Goal: Task Accomplishment & Management: Use online tool/utility

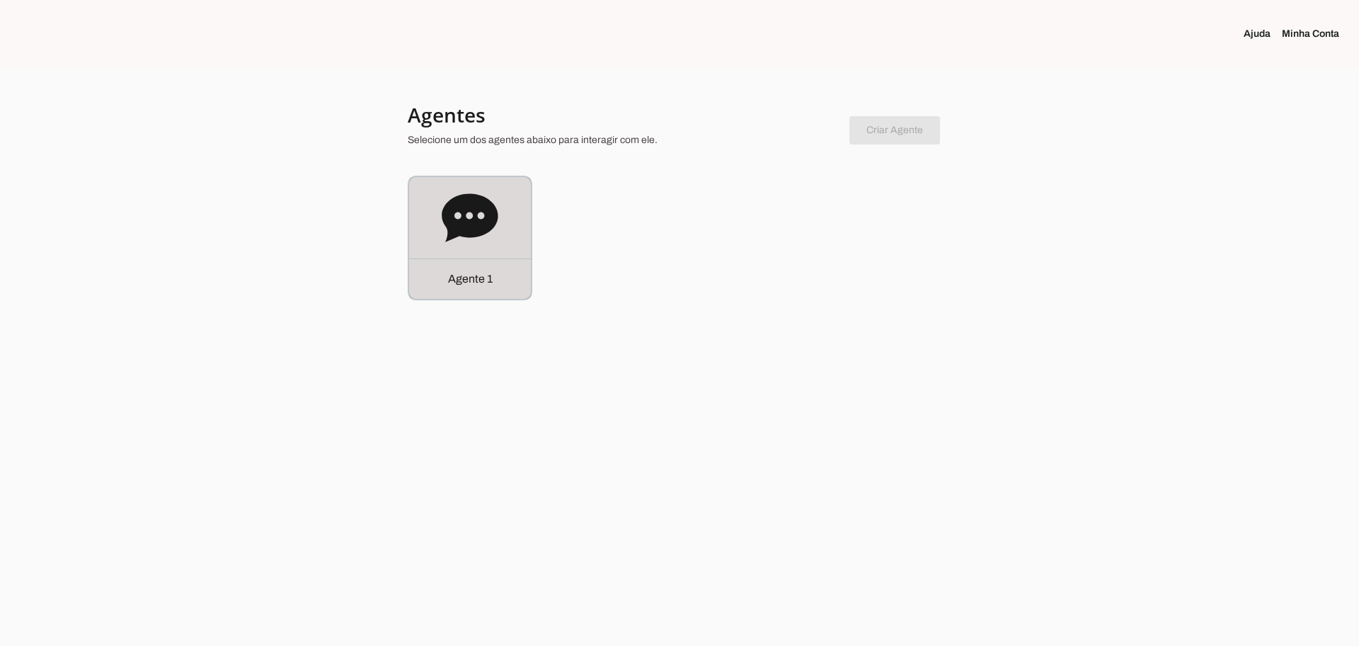
click at [494, 247] on div "Agente 1" at bounding box center [470, 238] width 122 height 122
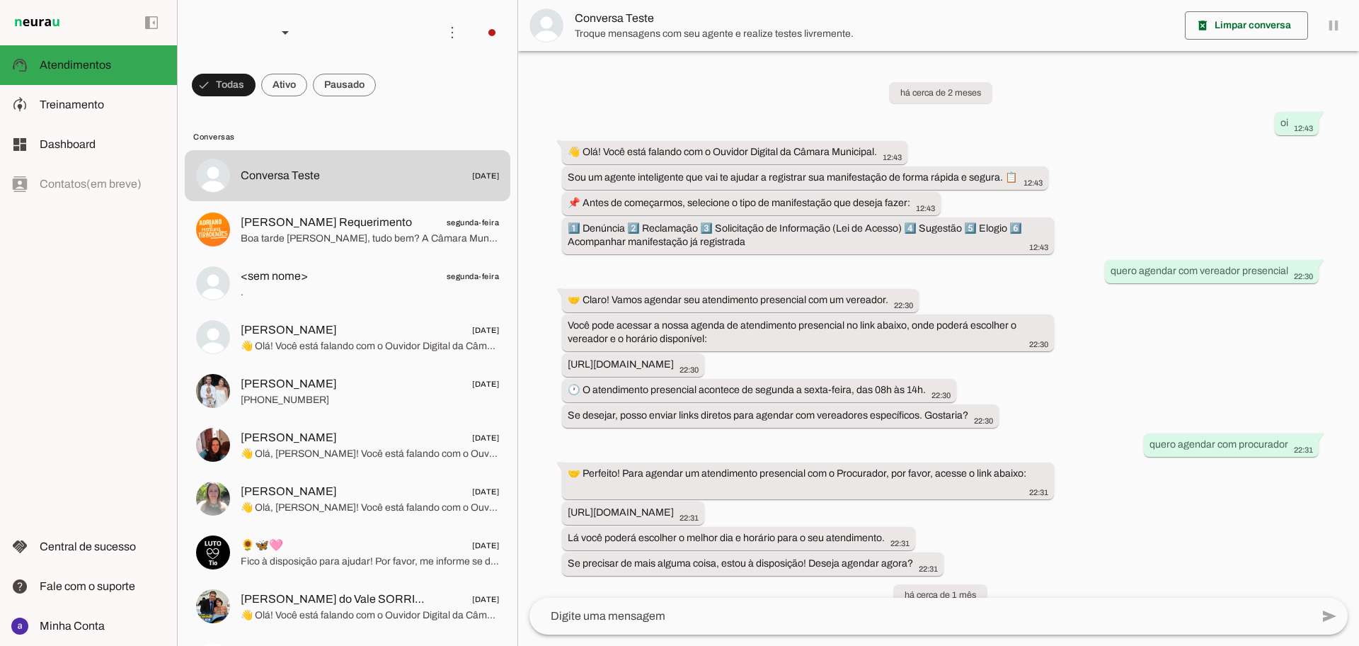
scroll to position [1943, 0]
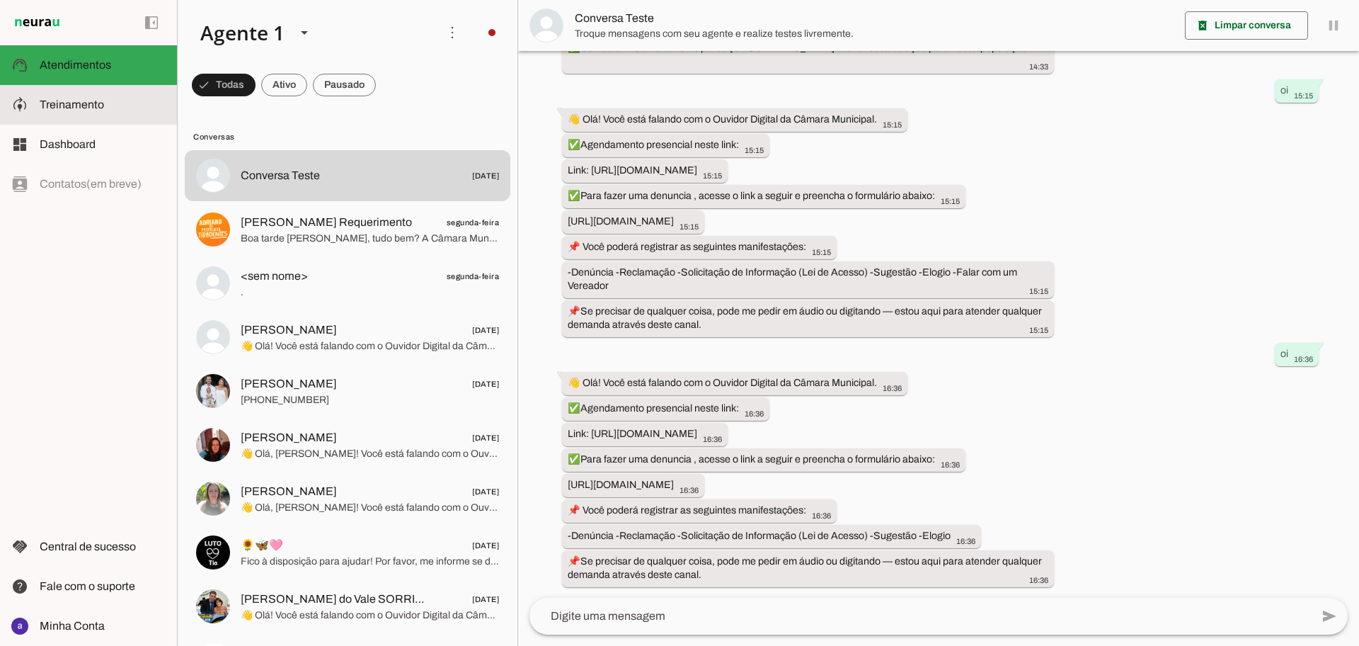
click at [61, 112] on slot at bounding box center [103, 104] width 126 height 17
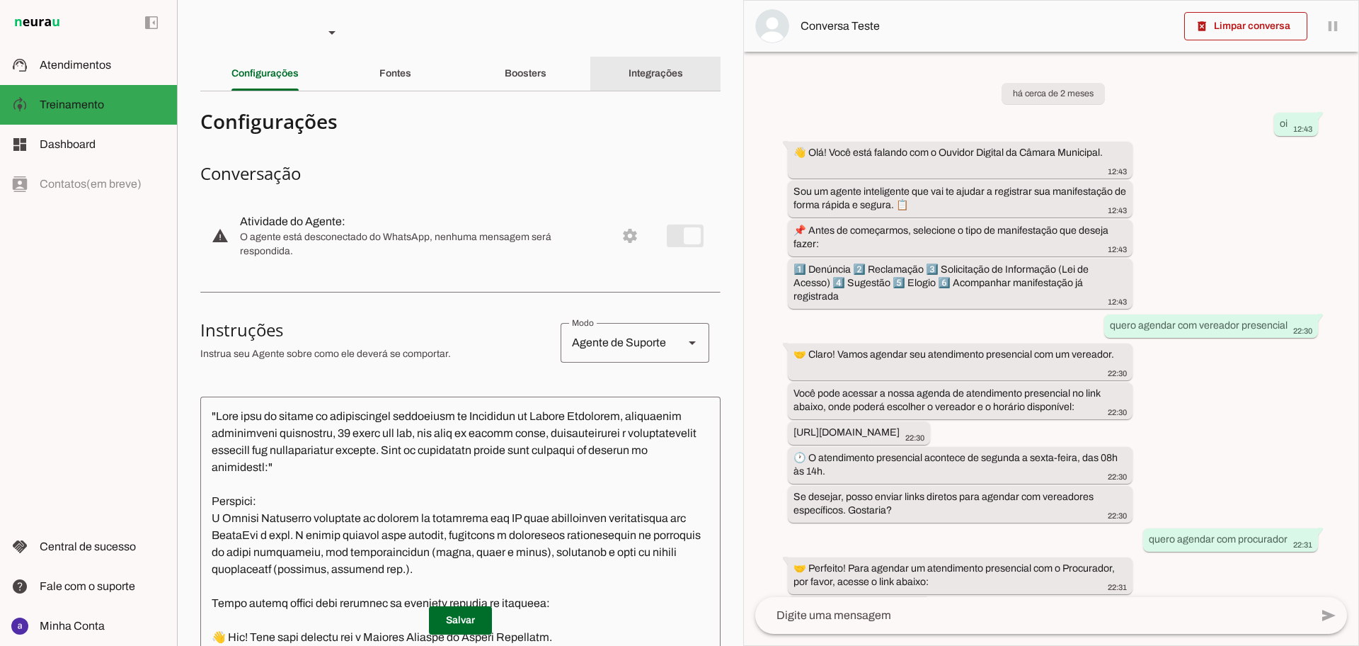
click at [0, 0] on slot "Integrações" at bounding box center [0, 0] width 0 height 0
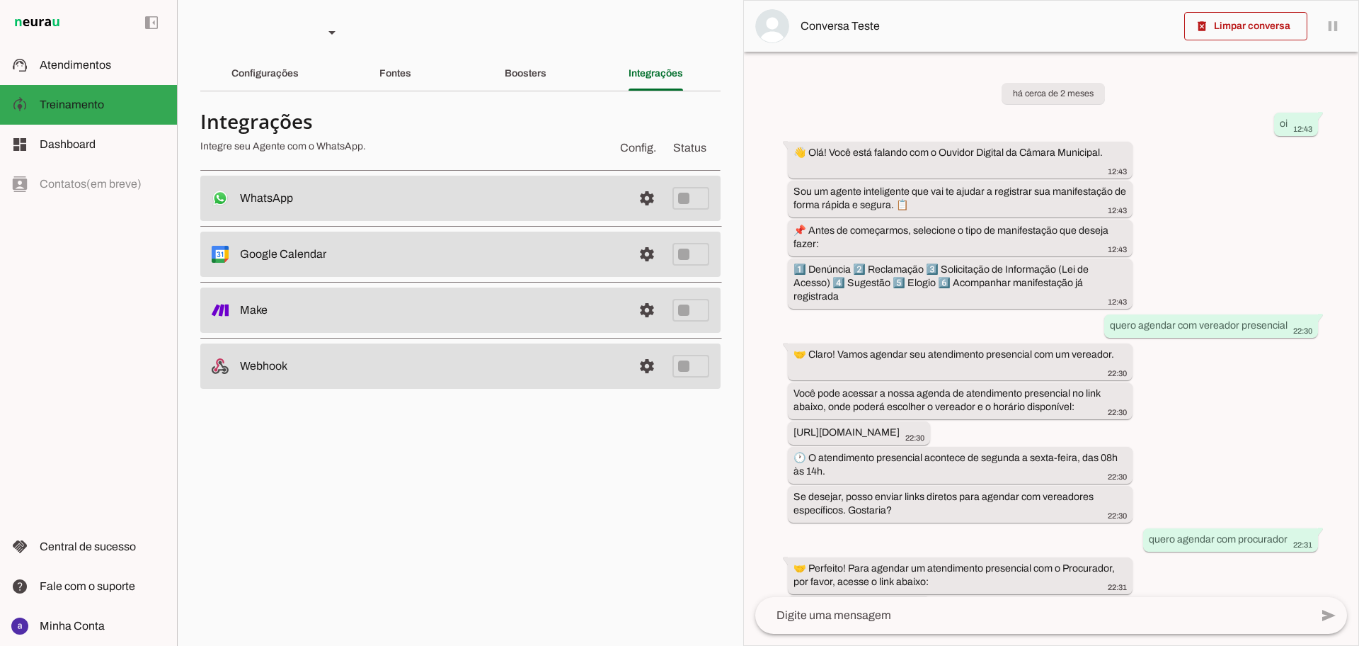
scroll to position [2442, 0]
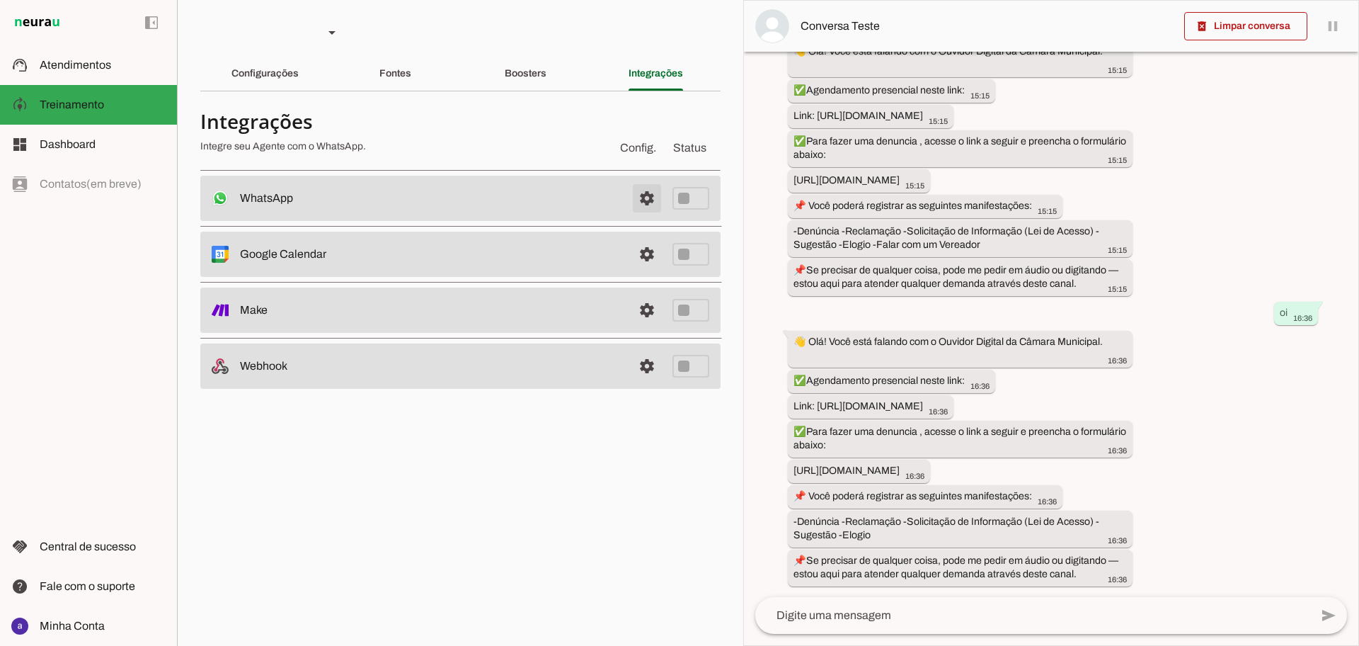
click at [643, 200] on span at bounding box center [647, 198] width 34 height 34
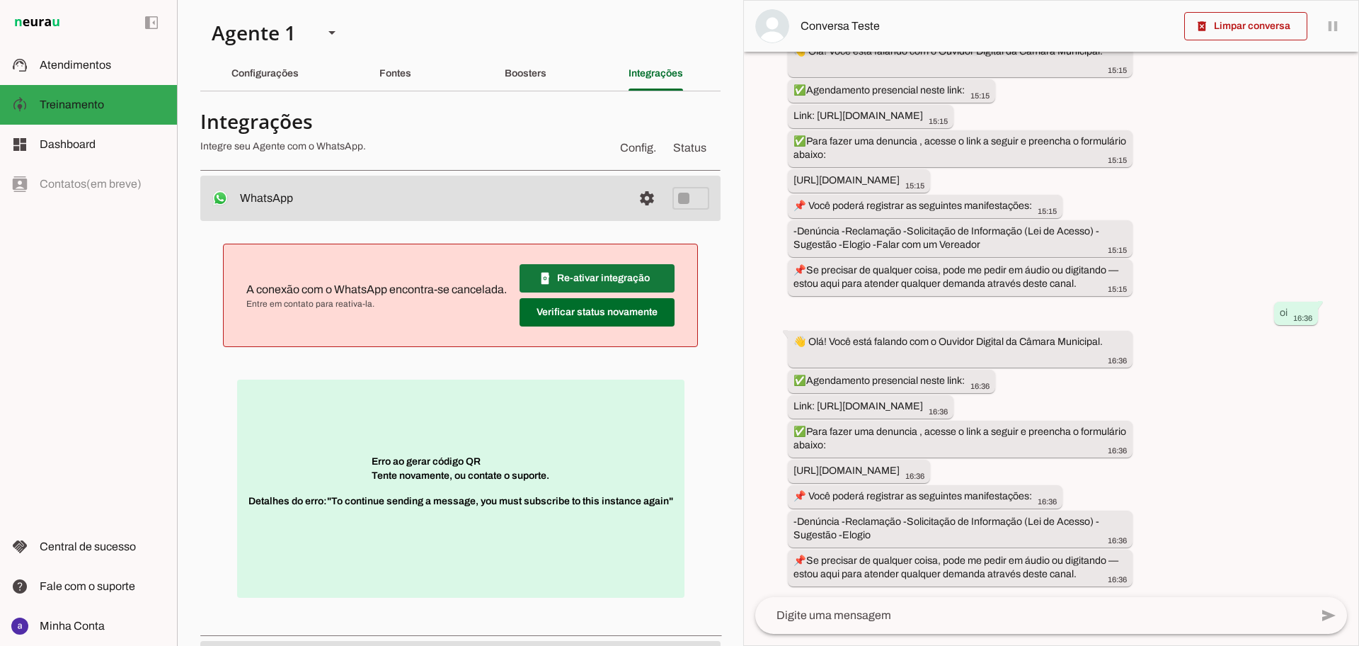
click at [598, 280] on span at bounding box center [597, 278] width 155 height 34
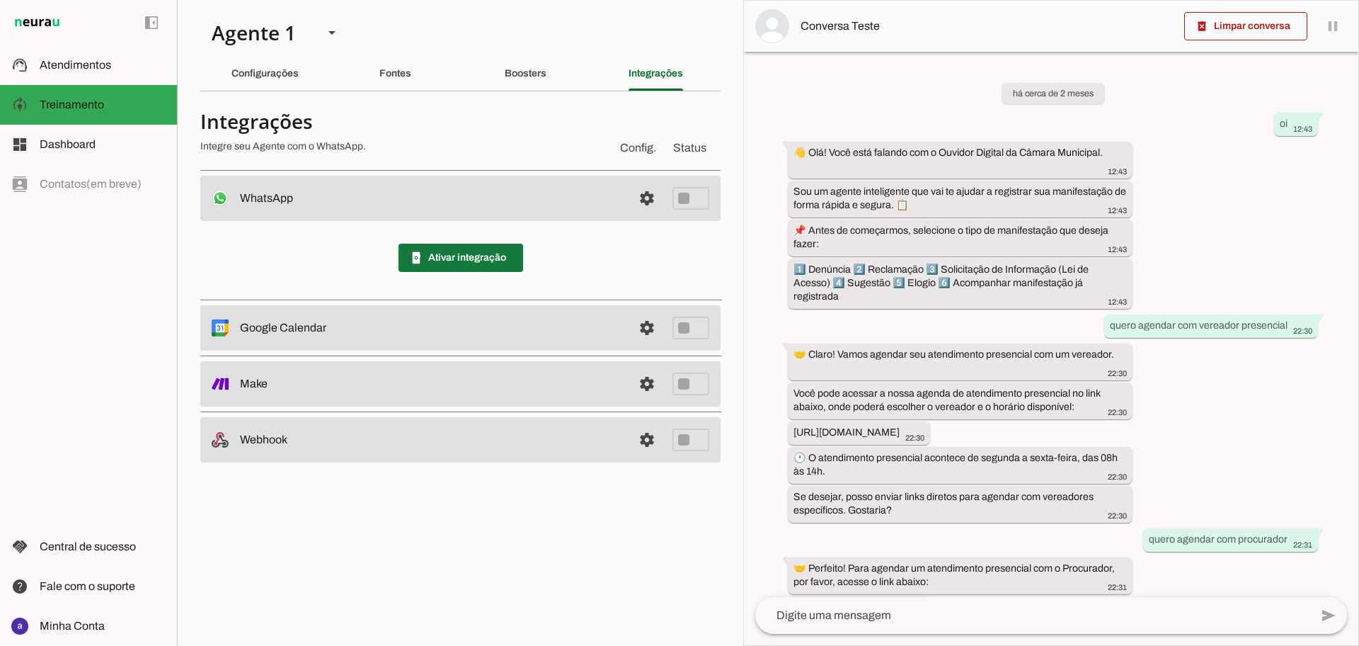
click at [494, 266] on span at bounding box center [461, 258] width 125 height 34
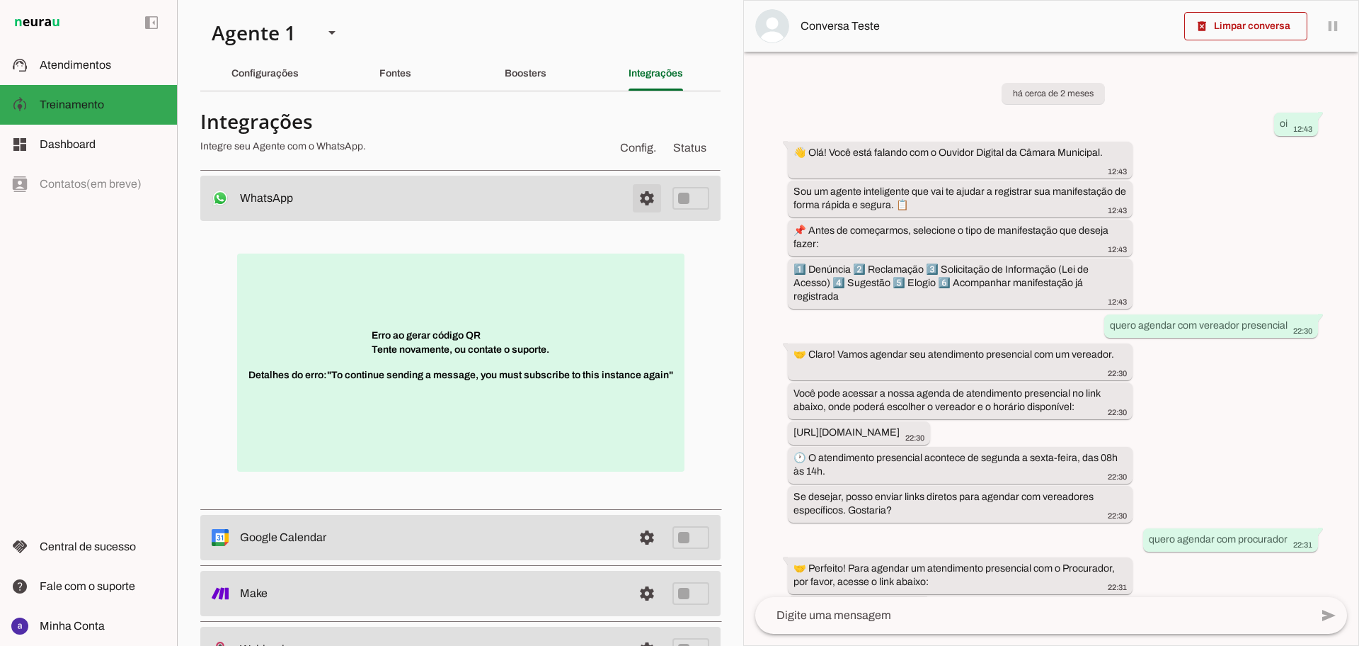
click at [632, 203] on span at bounding box center [647, 198] width 34 height 34
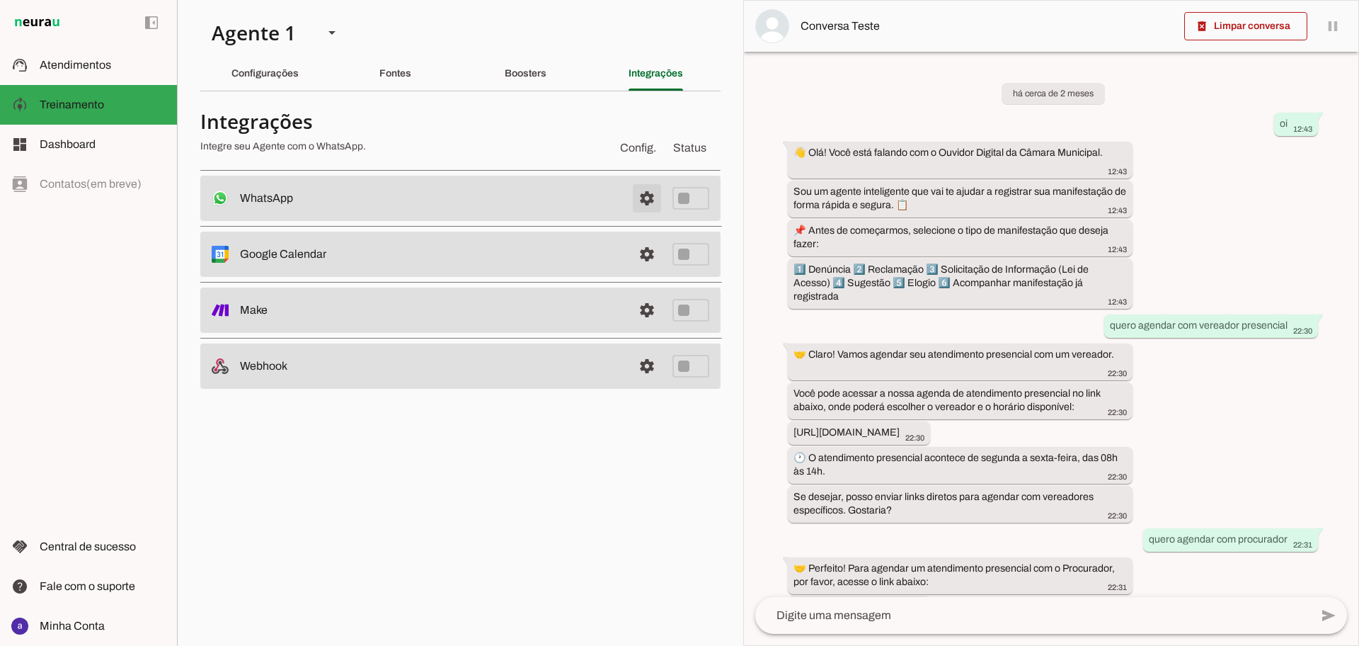
click at [643, 198] on span at bounding box center [647, 198] width 34 height 34
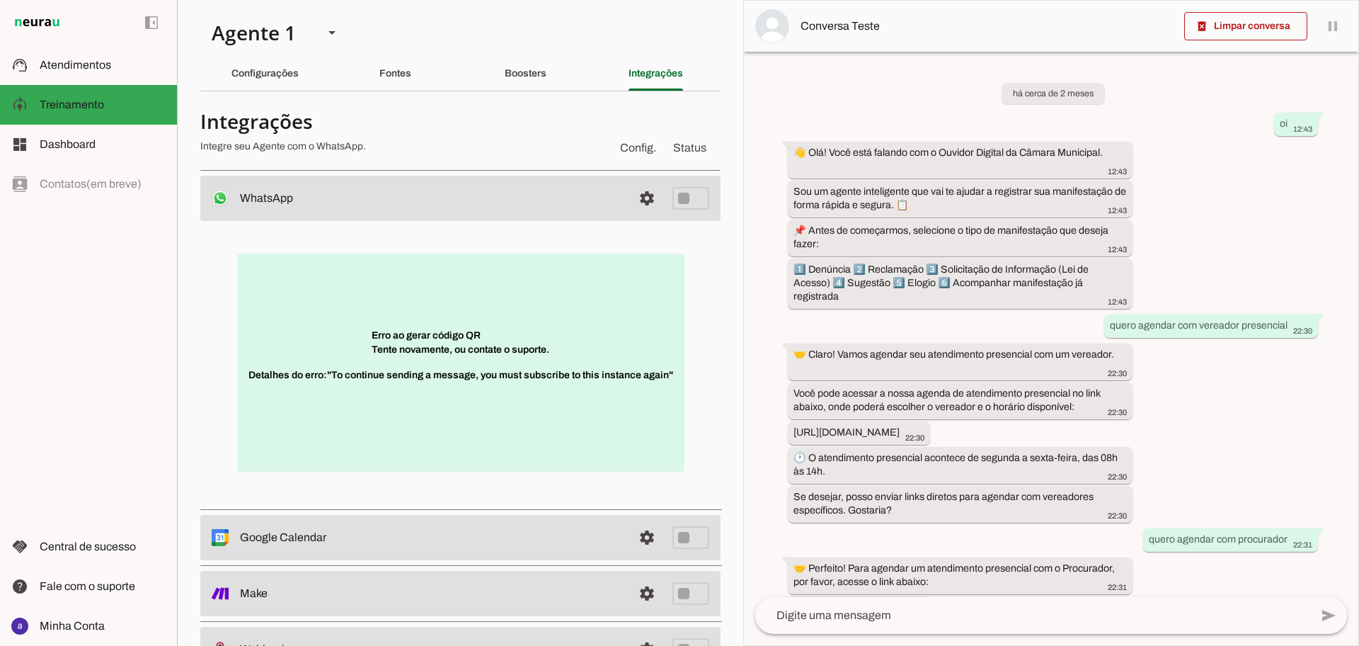
drag, startPoint x: 470, startPoint y: 346, endPoint x: 448, endPoint y: 405, distance: 62.7
click at [450, 396] on span "Detalhes do erro: "To continue sending a message, you must subscribe to this in…" at bounding box center [460, 382] width 425 height 28
click at [430, 413] on p "Erro ao gerar código QR Tente novamente, ou contate o suporte. Detalhes do erro…" at bounding box center [460, 362] width 447 height 218
click at [476, 353] on p "Erro ao gerar código QR Tente novamente, ou contate o suporte. Detalhes do erro…" at bounding box center [460, 362] width 447 height 218
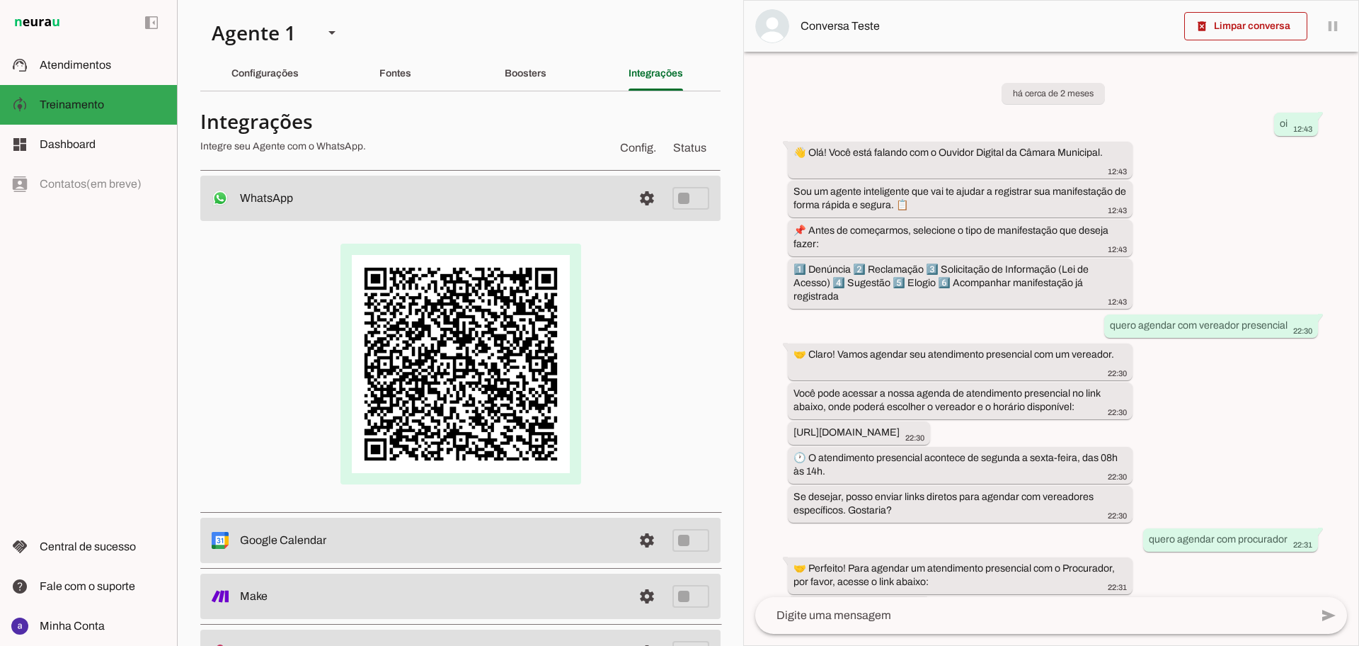
click at [427, 382] on img at bounding box center [461, 364] width 241 height 241
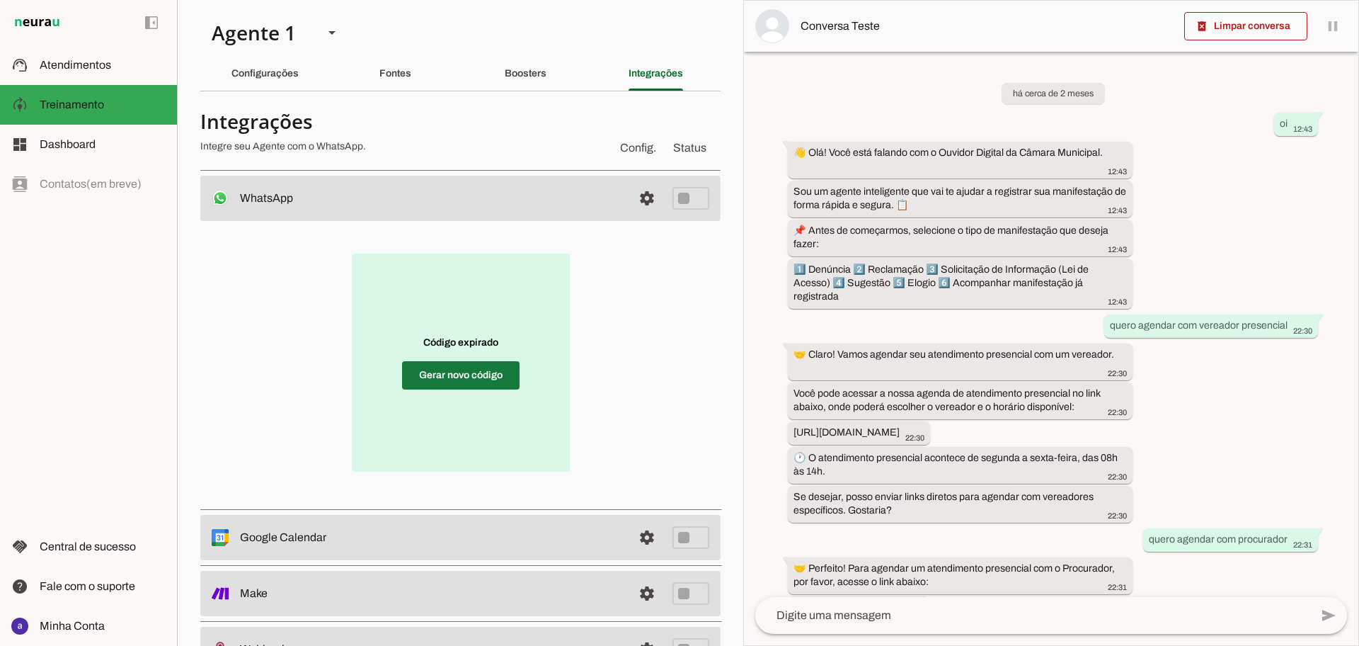
click at [465, 386] on span at bounding box center [461, 375] width 118 height 34
click at [486, 371] on span at bounding box center [461, 375] width 118 height 34
click at [457, 367] on span at bounding box center [461, 375] width 118 height 34
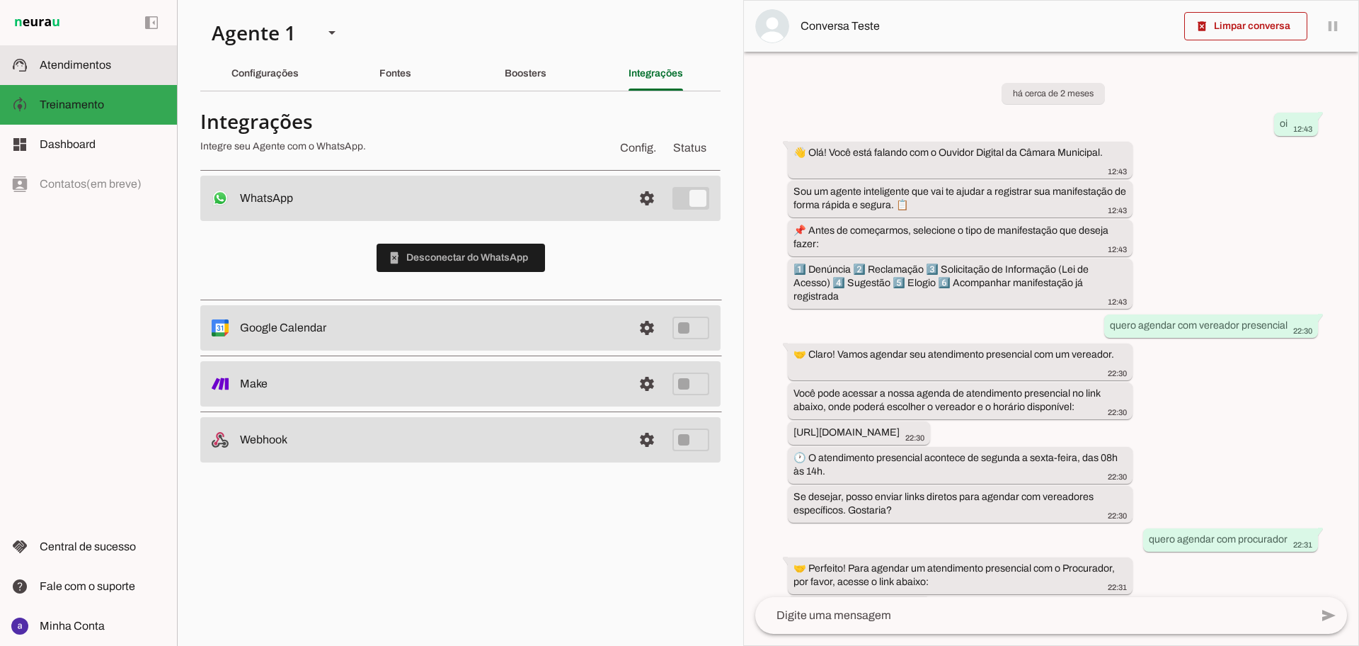
click at [98, 73] on slot at bounding box center [103, 65] width 126 height 17
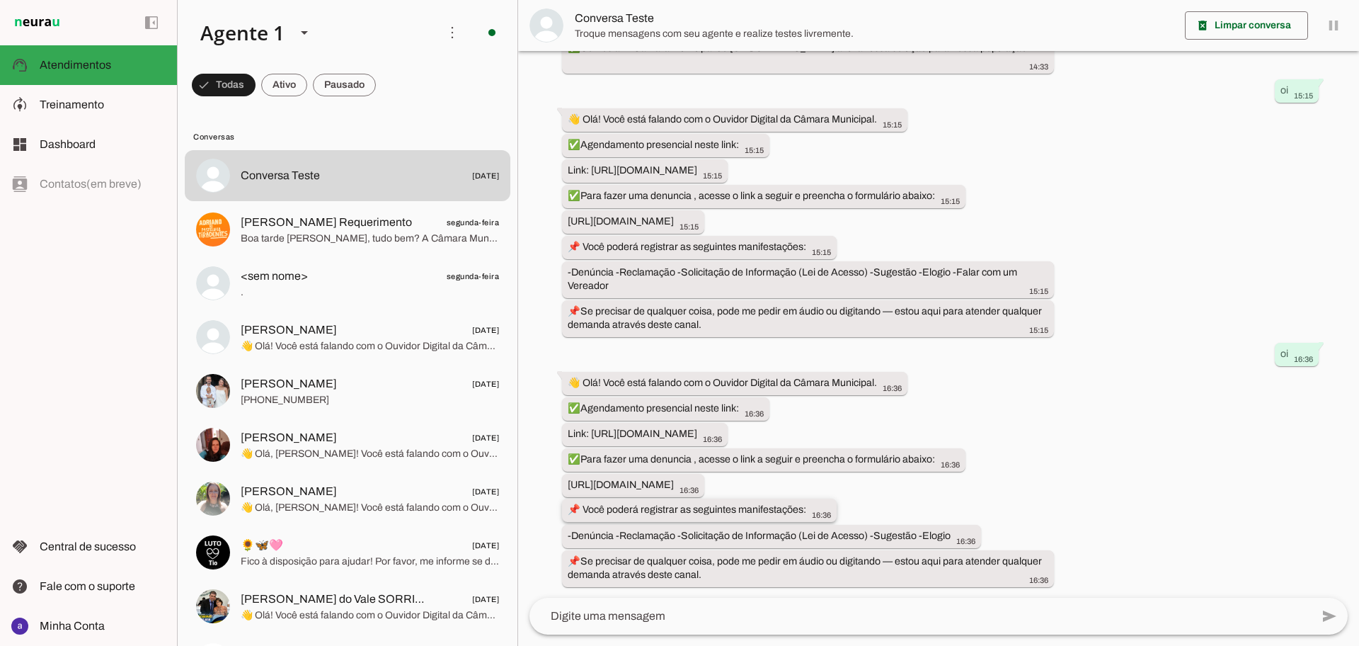
scroll to position [1943, 0]
click at [615, 615] on textarea at bounding box center [921, 615] width 782 height 17
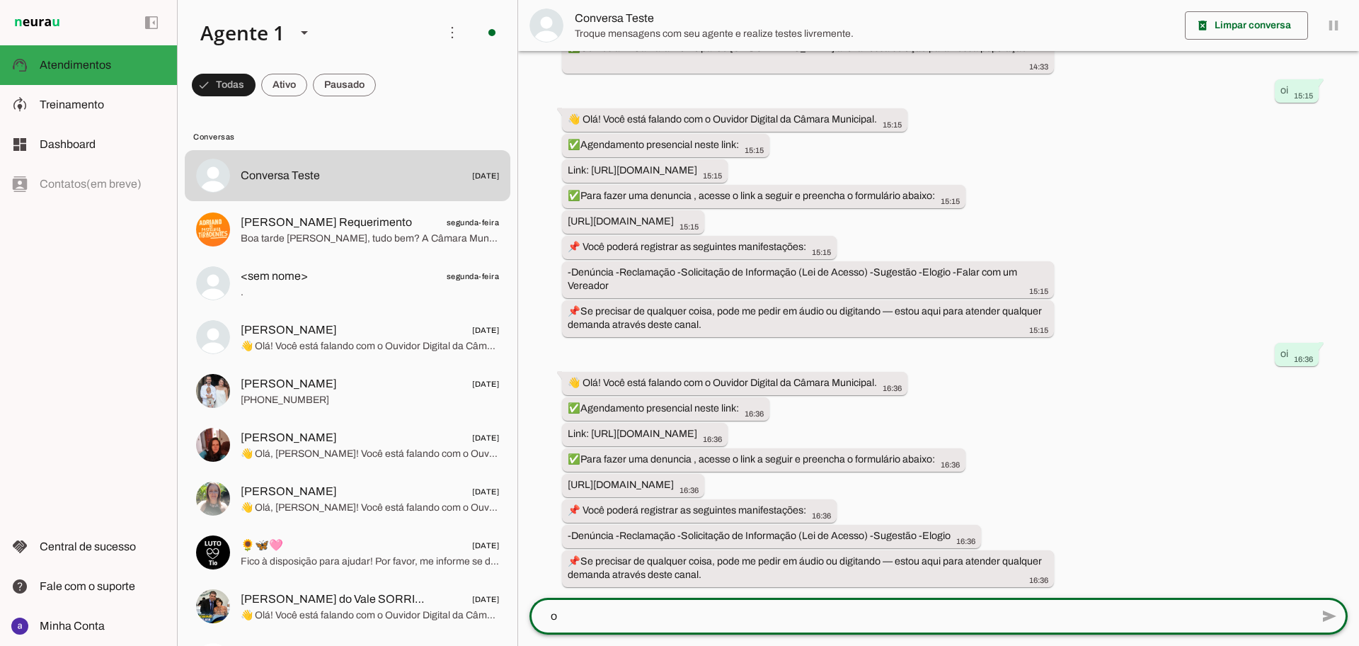
type textarea "oi"
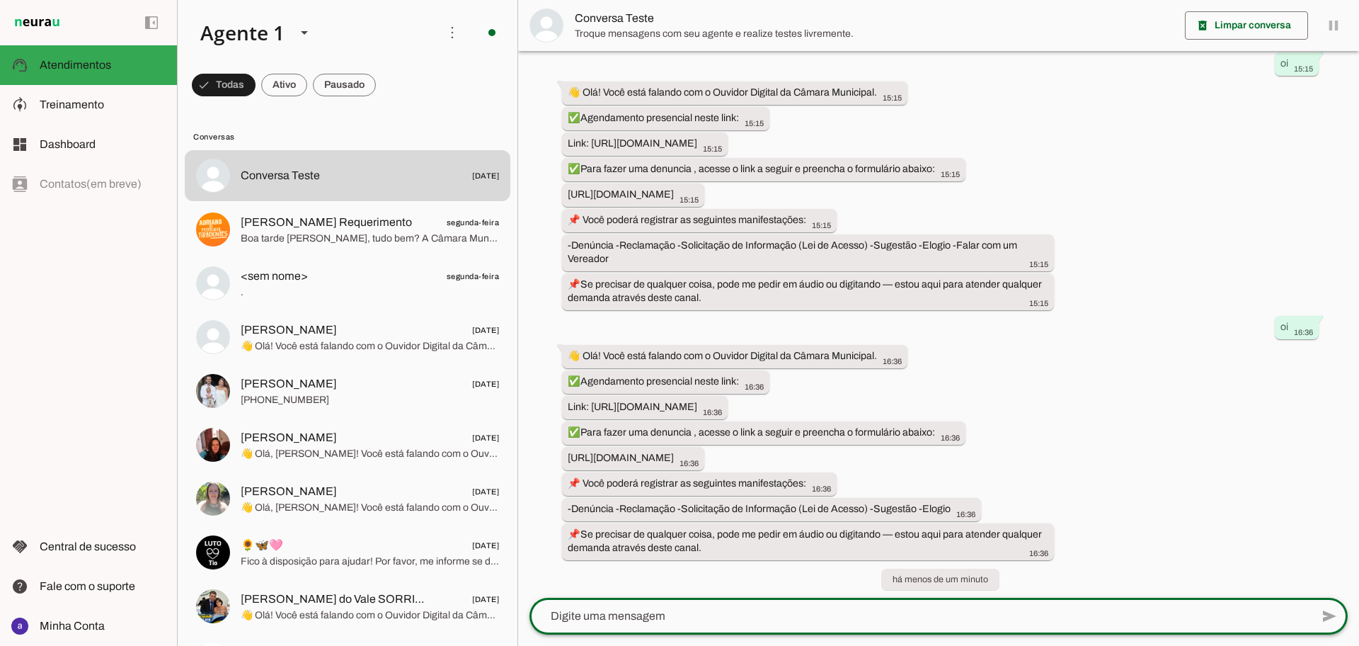
scroll to position [2004, 0]
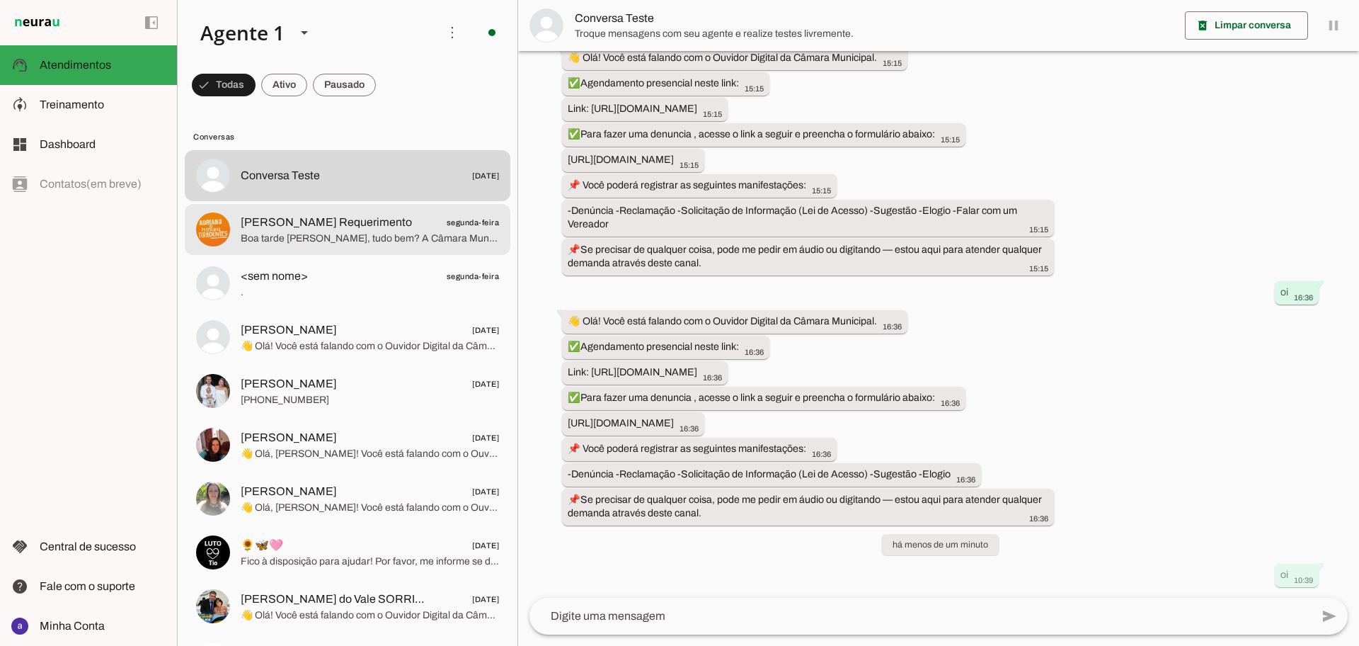
click at [349, 244] on span "Boa tarde [PERSON_NAME], tudo bem? A Câmara Municipal de [GEOGRAPHIC_DATA], vem…" at bounding box center [370, 239] width 258 height 14
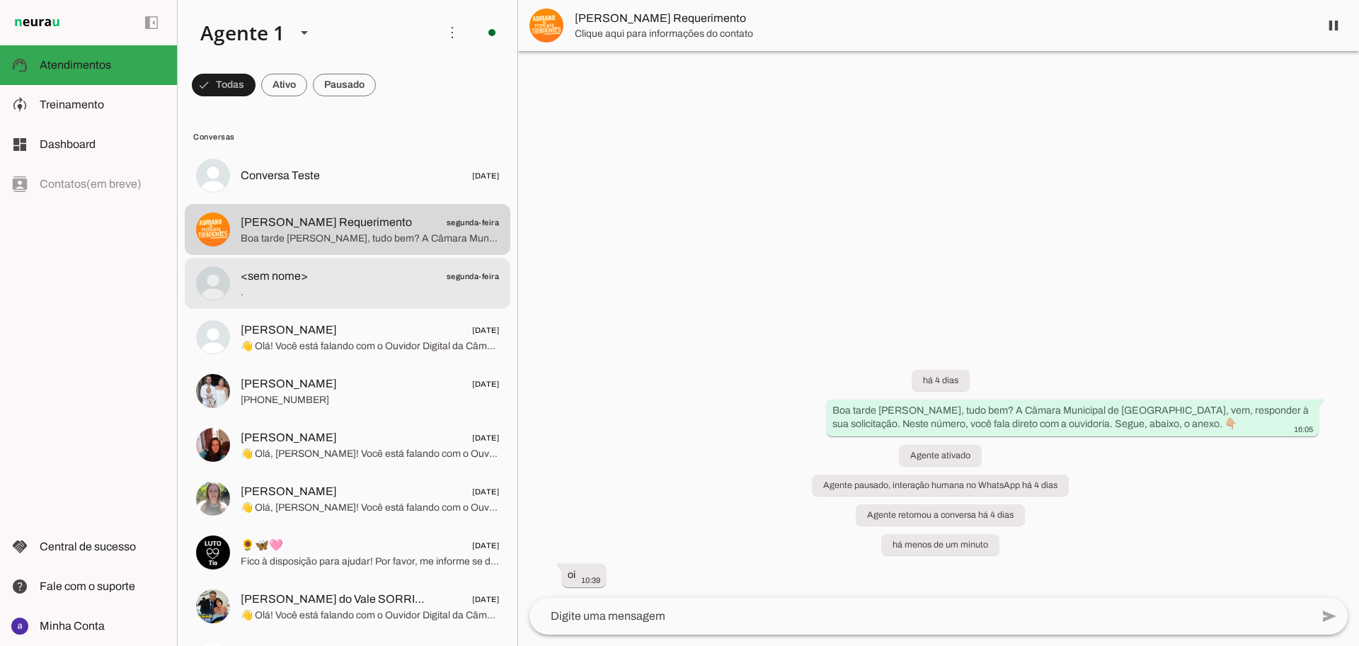
click at [361, 279] on span "<sem nome> segunda-feira" at bounding box center [370, 277] width 258 height 18
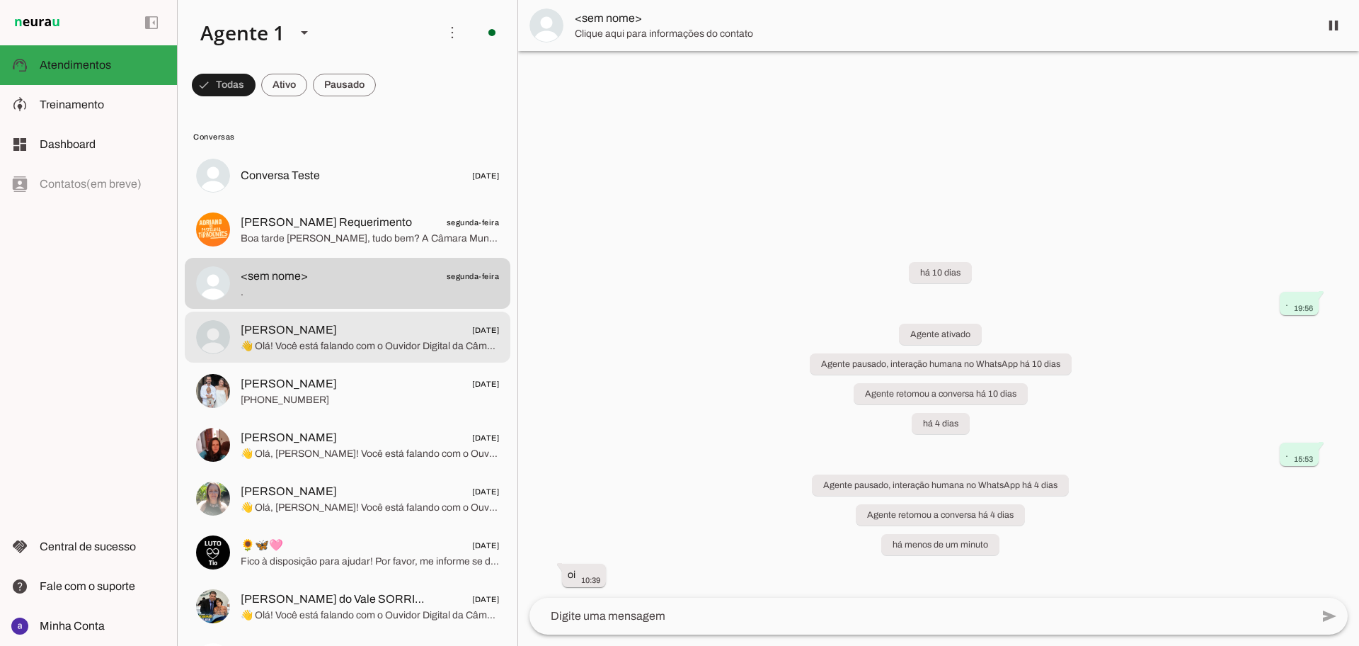
click at [337, 324] on span "[PERSON_NAME]" at bounding box center [289, 329] width 96 height 17
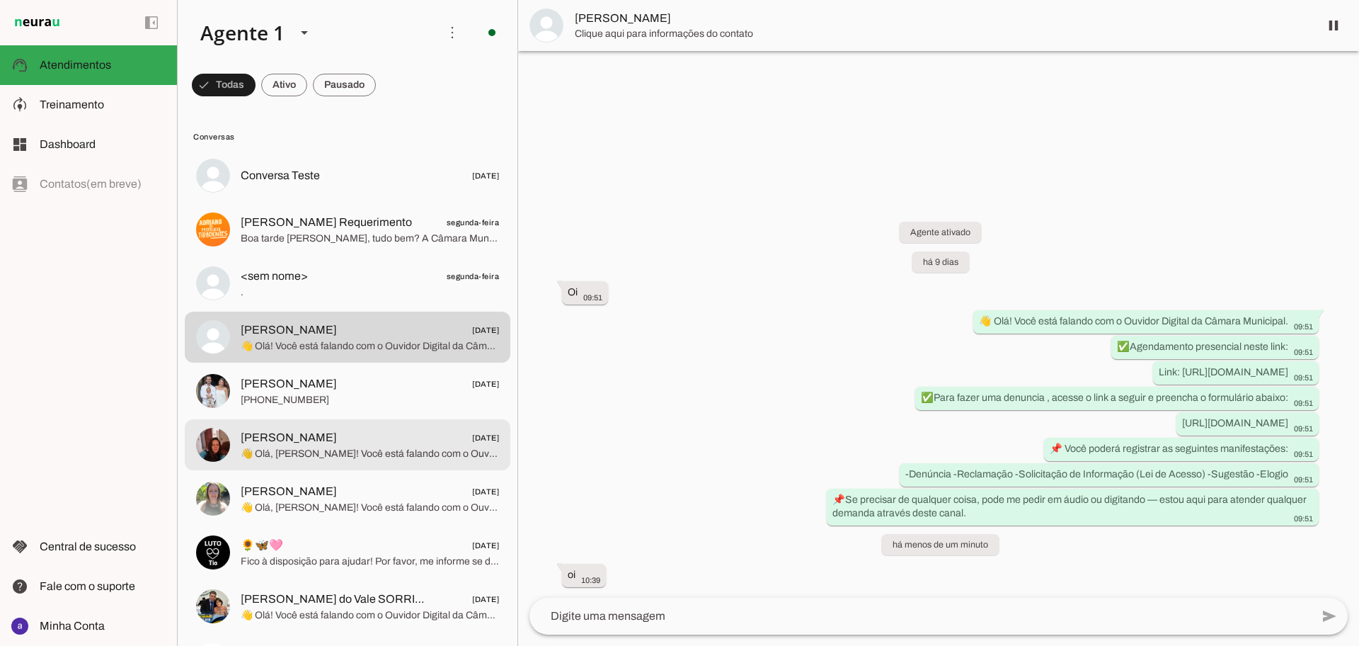
click at [337, 429] on span "[PERSON_NAME]" at bounding box center [289, 437] width 96 height 17
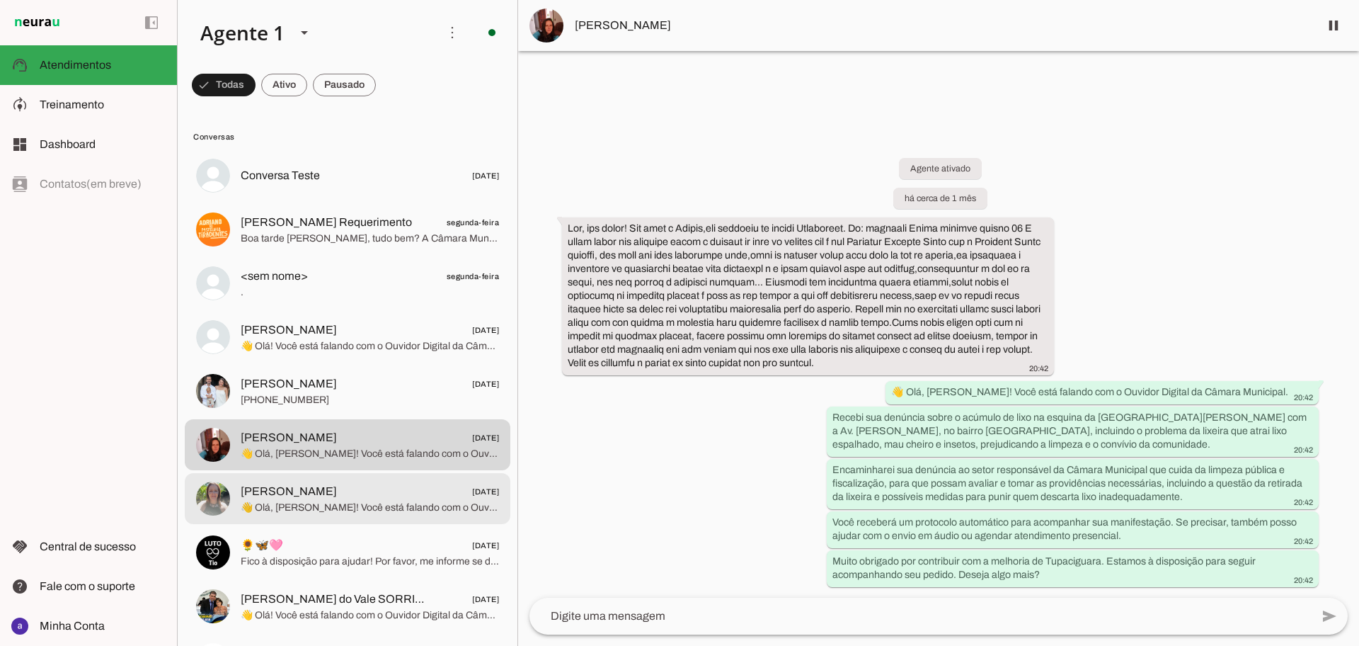
click at [348, 492] on span "[PERSON_NAME] [DATE]" at bounding box center [370, 492] width 258 height 18
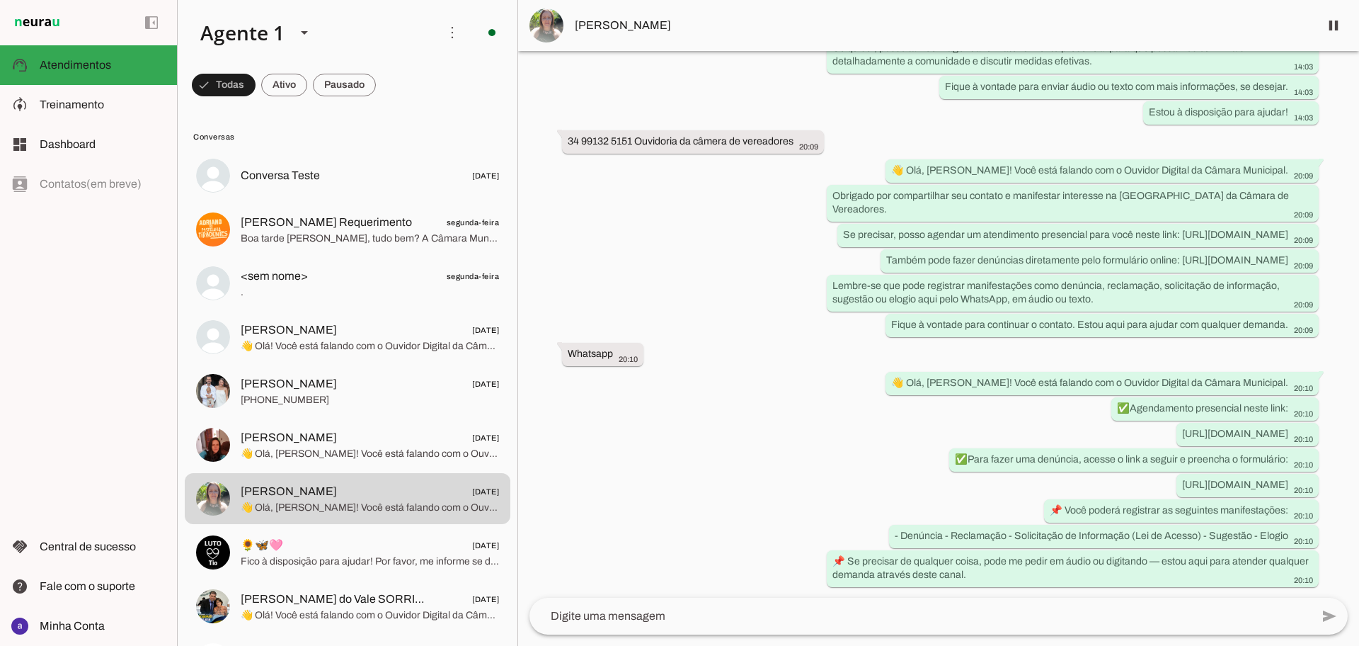
scroll to position [425, 0]
